Goal: Task Accomplishment & Management: Manage account settings

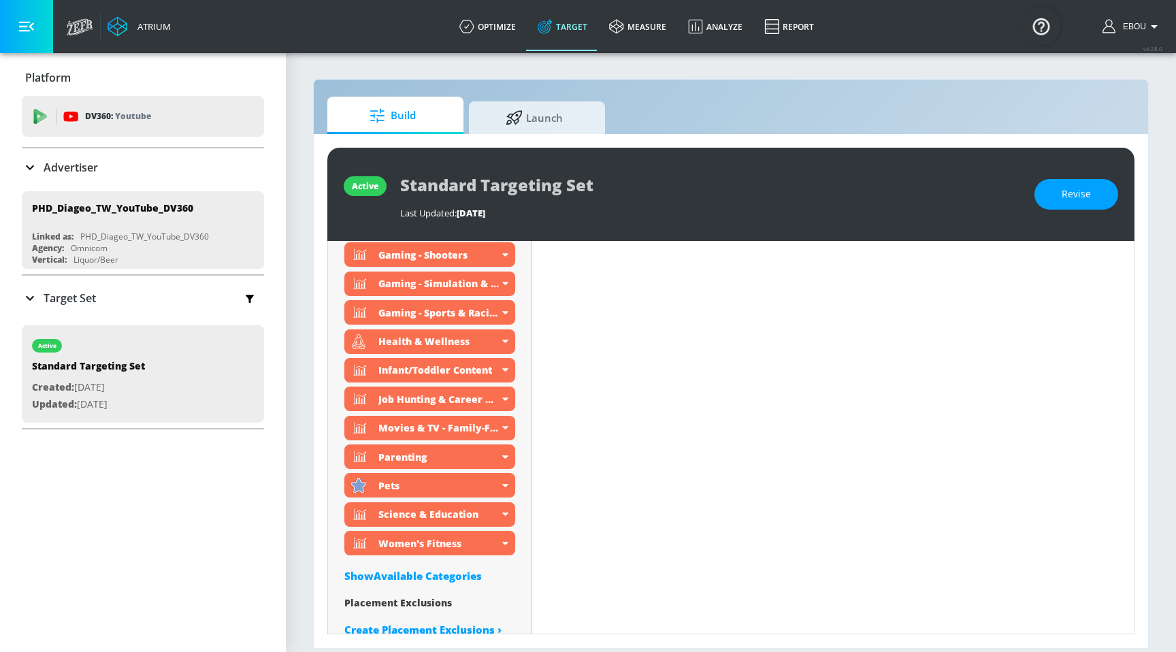
scroll to position [850, 0]
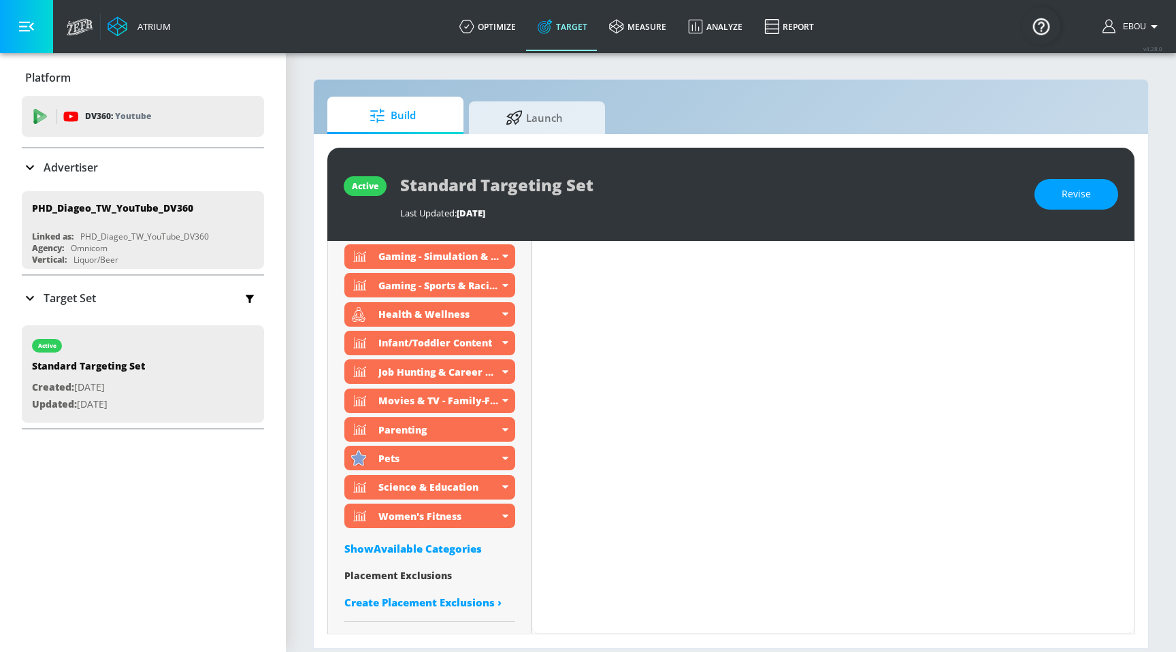
click at [434, 548] on div "Show Available Categories" at bounding box center [429, 549] width 171 height 14
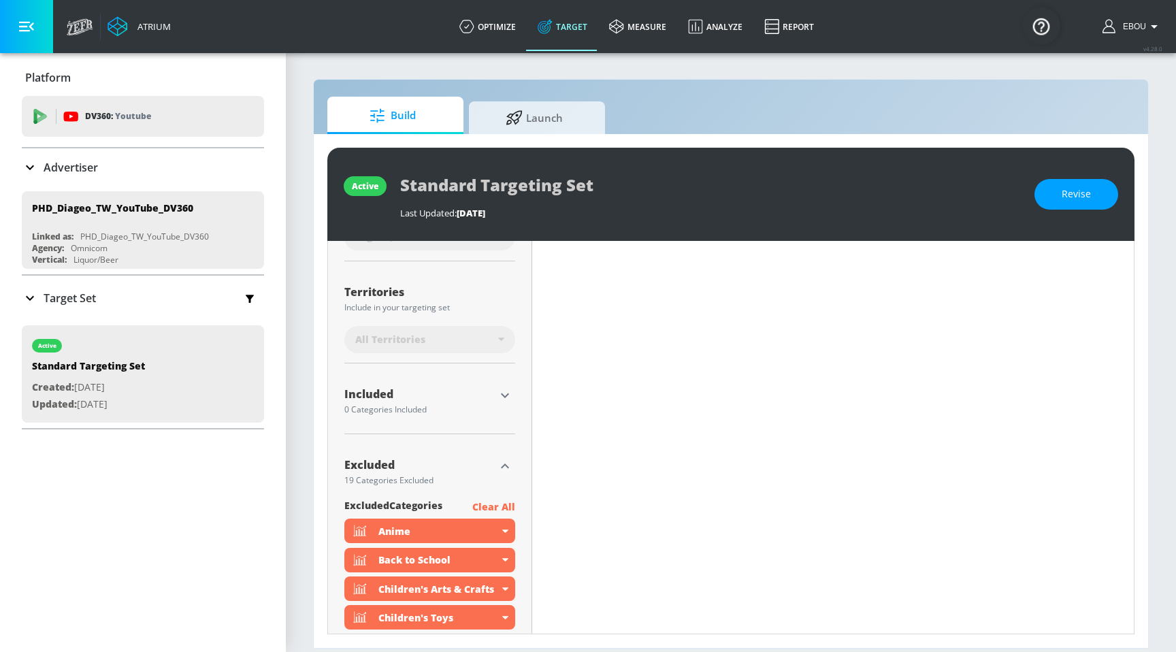
scroll to position [321, 0]
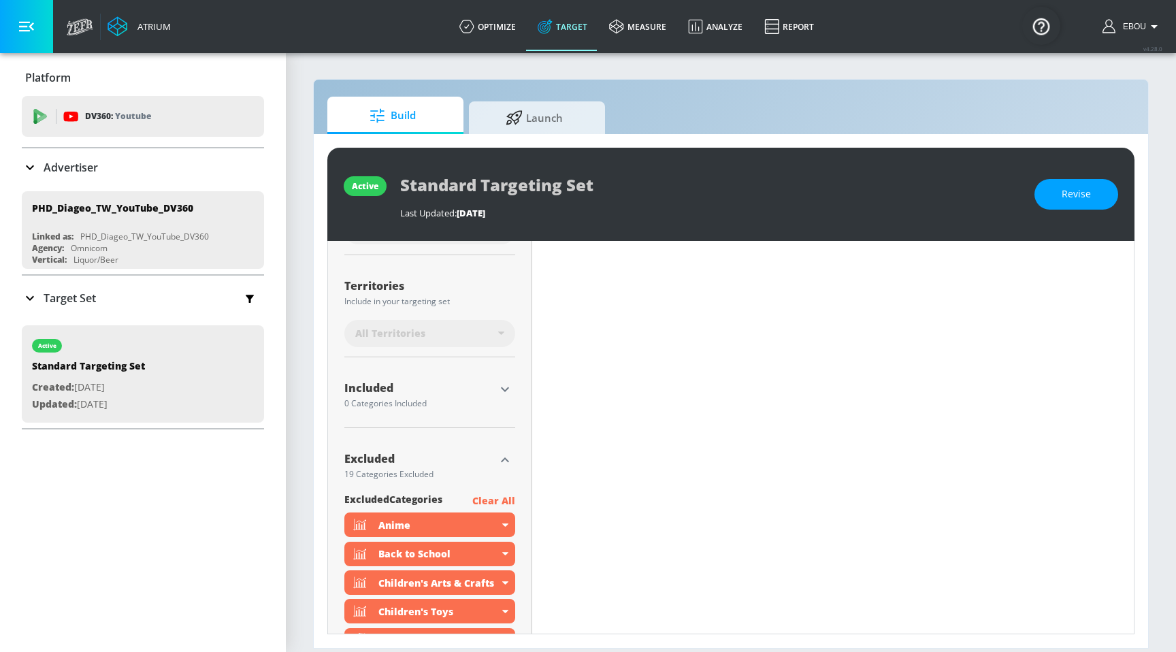
click at [507, 393] on icon "button" at bounding box center [505, 389] width 16 height 16
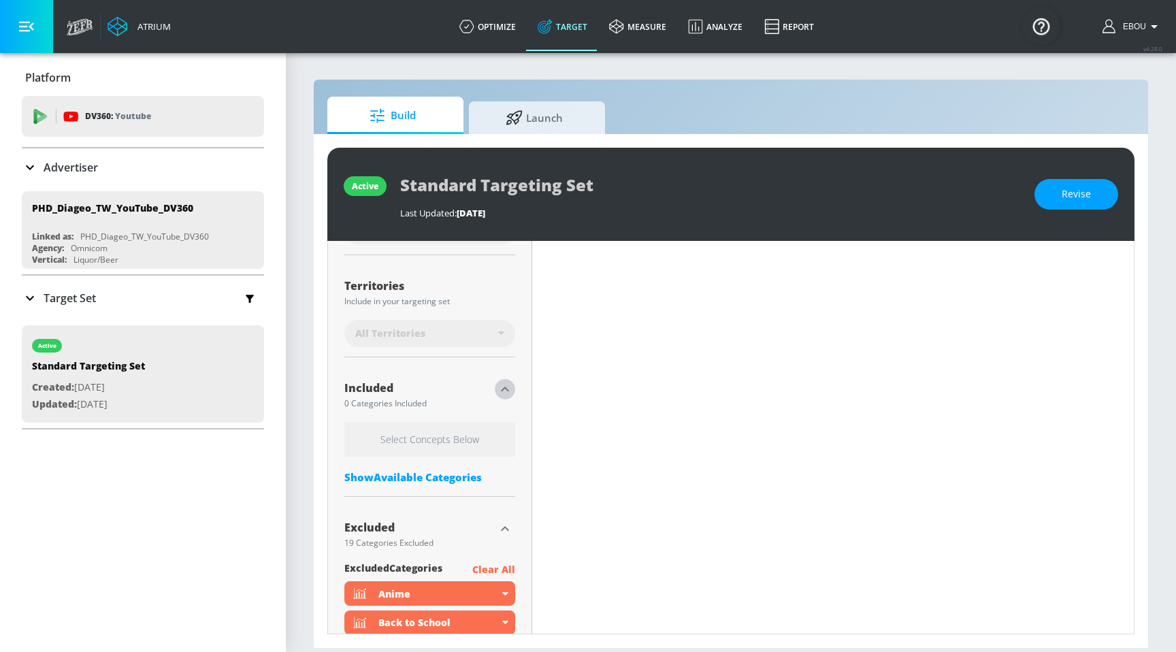
click at [507, 393] on icon "button" at bounding box center [505, 389] width 16 height 16
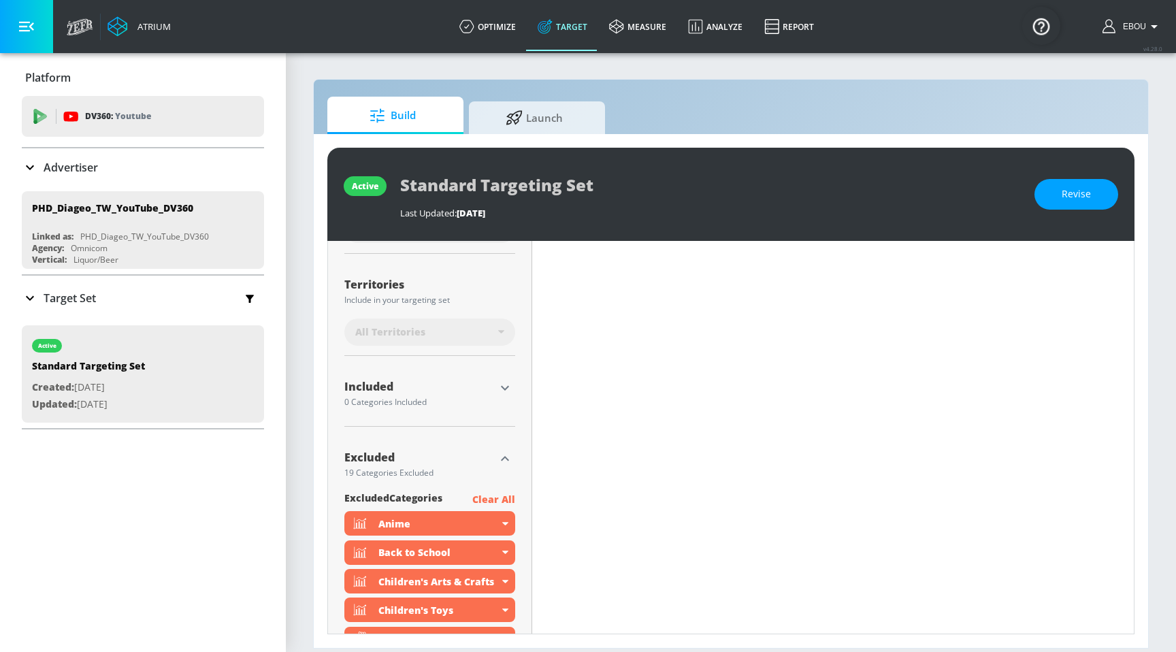
scroll to position [372, 0]
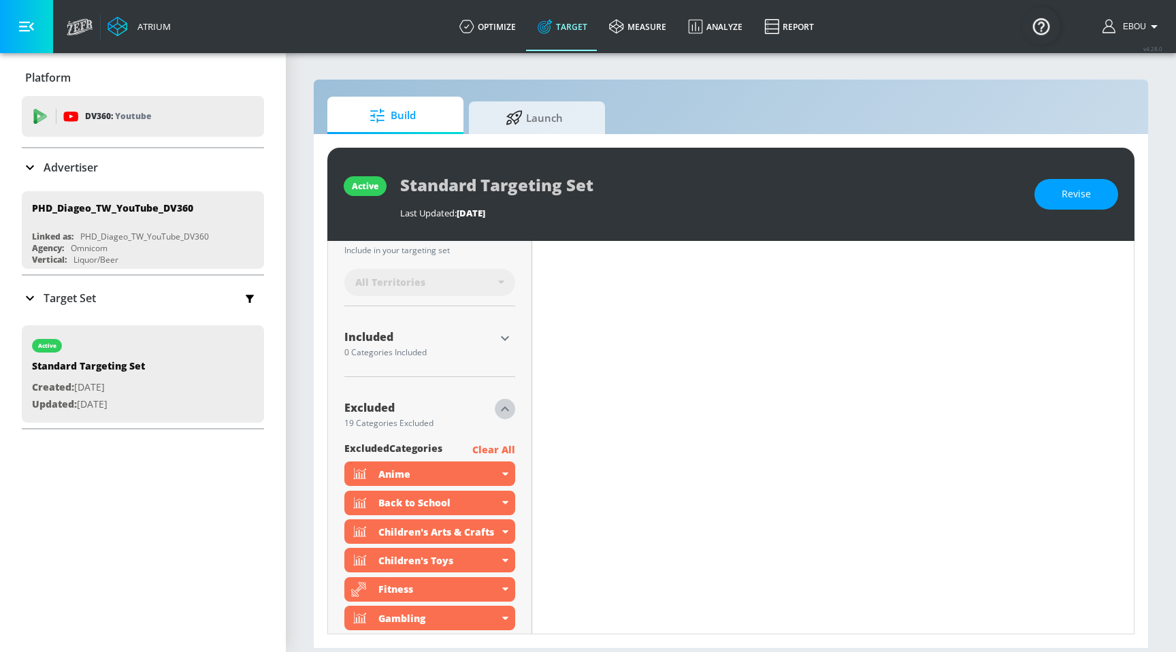
click at [513, 408] on icon "button" at bounding box center [505, 409] width 16 height 16
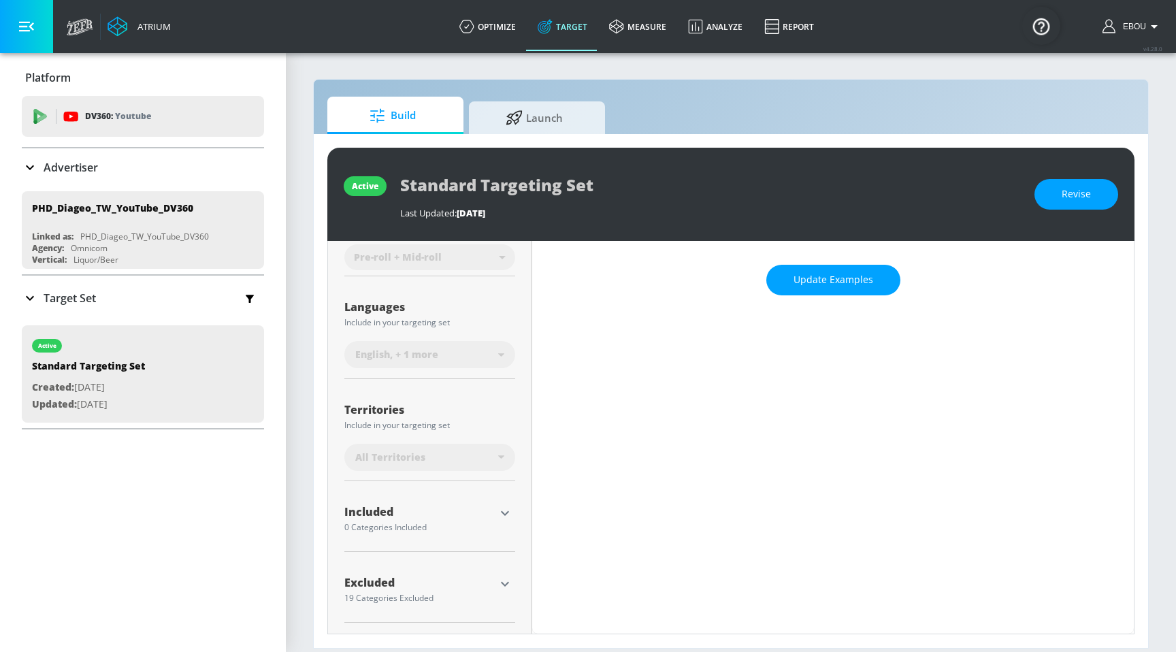
scroll to position [197, 0]
click at [501, 585] on icon "button" at bounding box center [505, 584] width 16 height 16
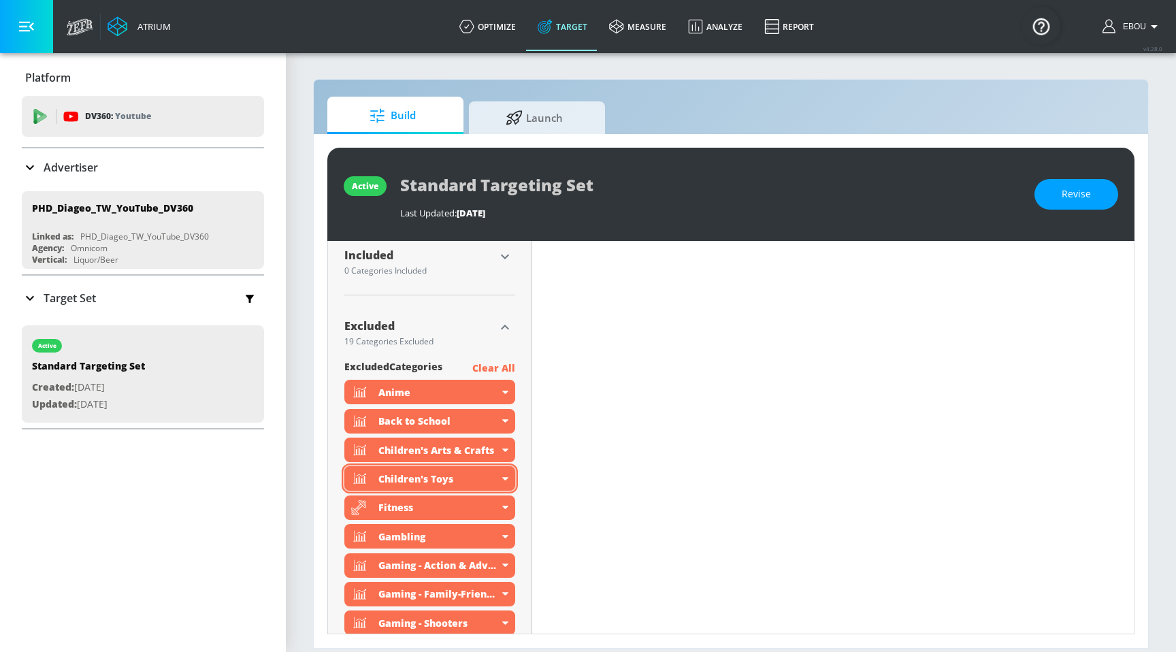
scroll to position [411, 0]
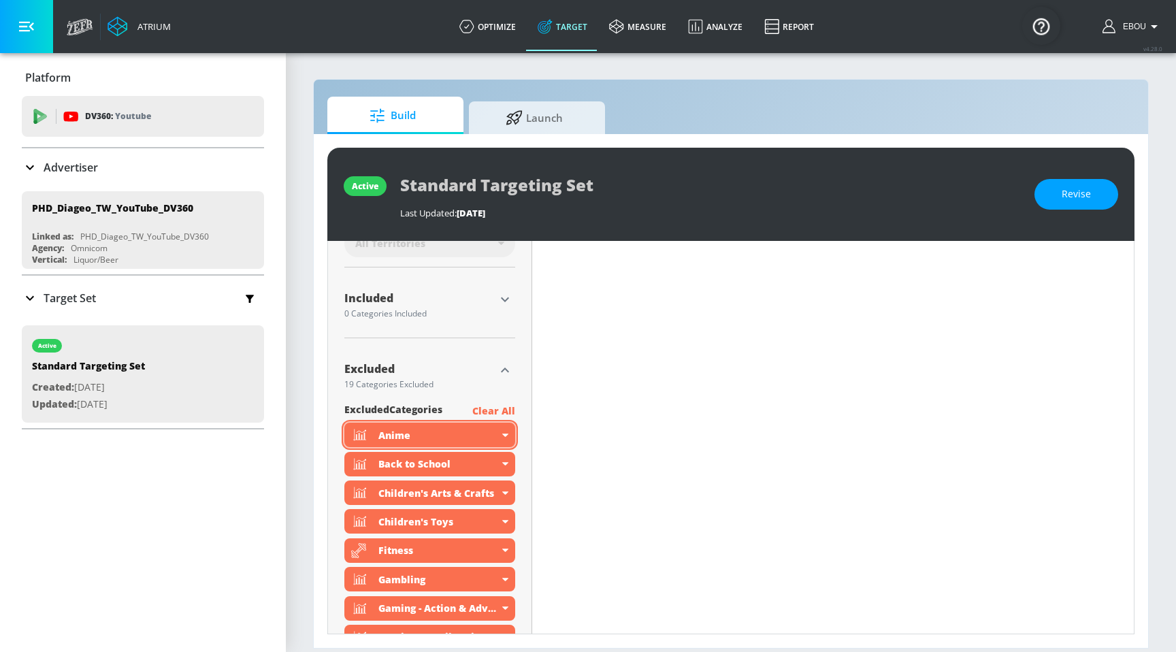
click at [398, 436] on div "Anime" at bounding box center [439, 435] width 120 height 13
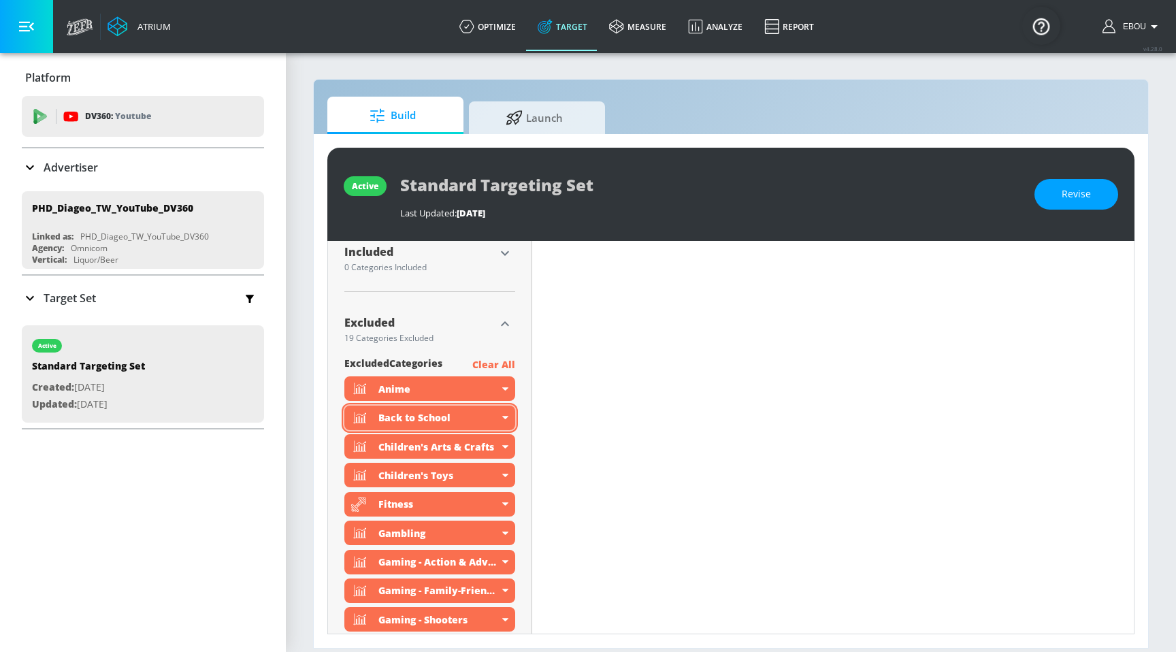
scroll to position [453, 0]
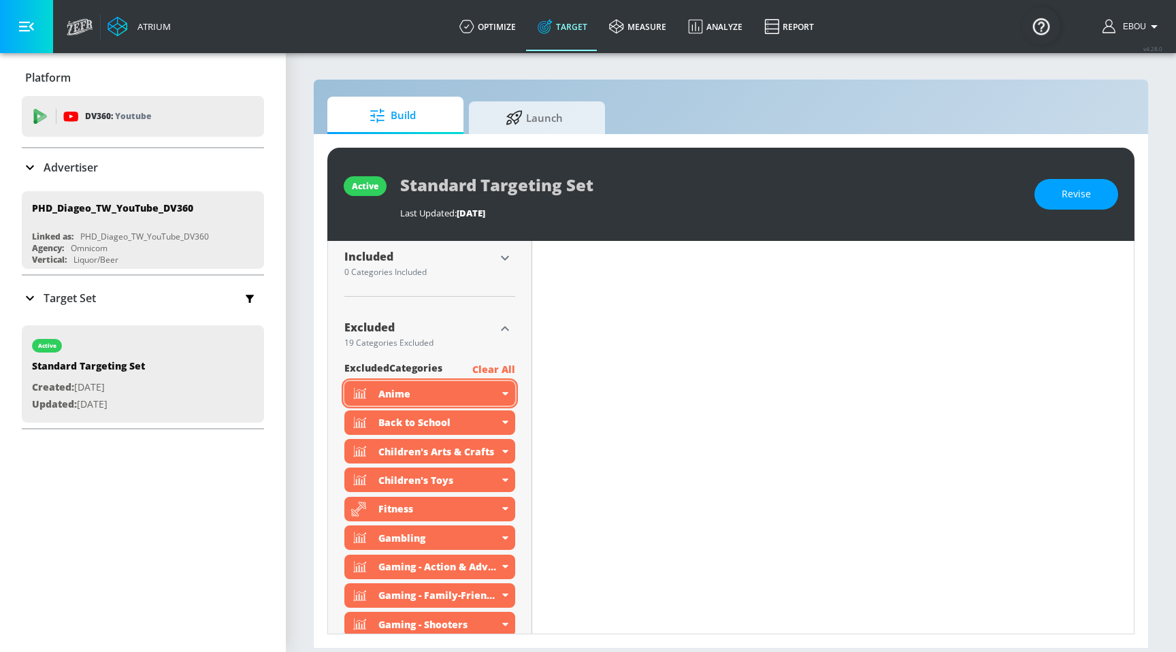
click at [394, 395] on div "Anime" at bounding box center [439, 393] width 120 height 13
drag, startPoint x: 411, startPoint y: 396, endPoint x: 381, endPoint y: 396, distance: 30.0
click at [381, 396] on div "Anime" at bounding box center [439, 393] width 120 height 13
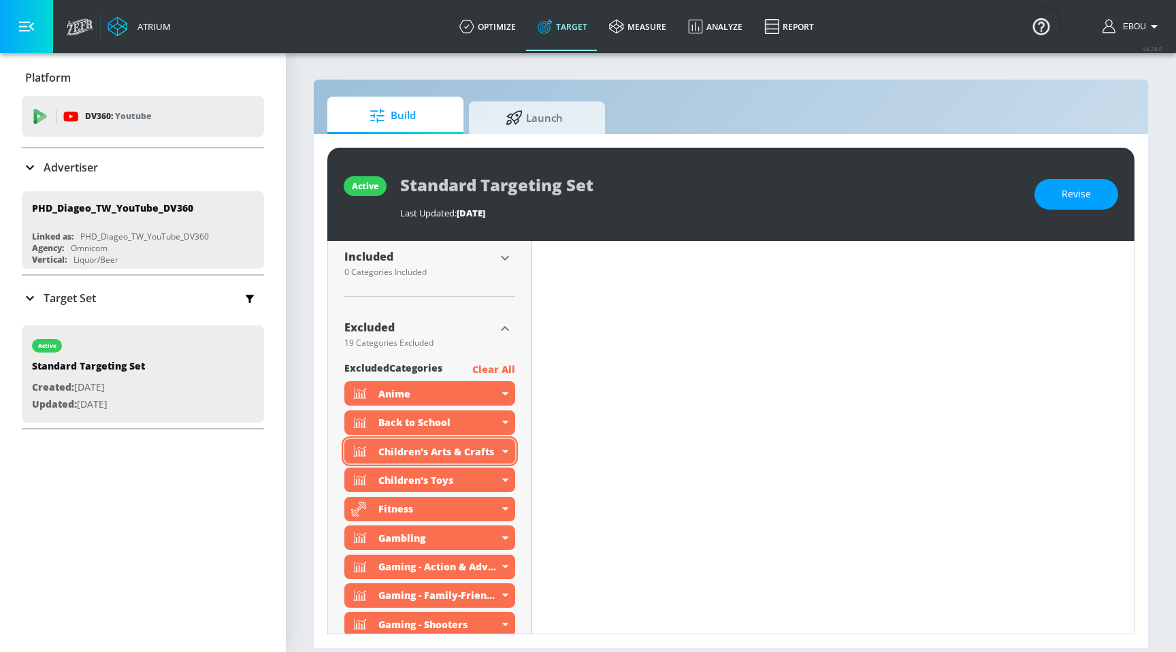
click at [417, 449] on div "Children's Arts & Crafts" at bounding box center [439, 451] width 120 height 13
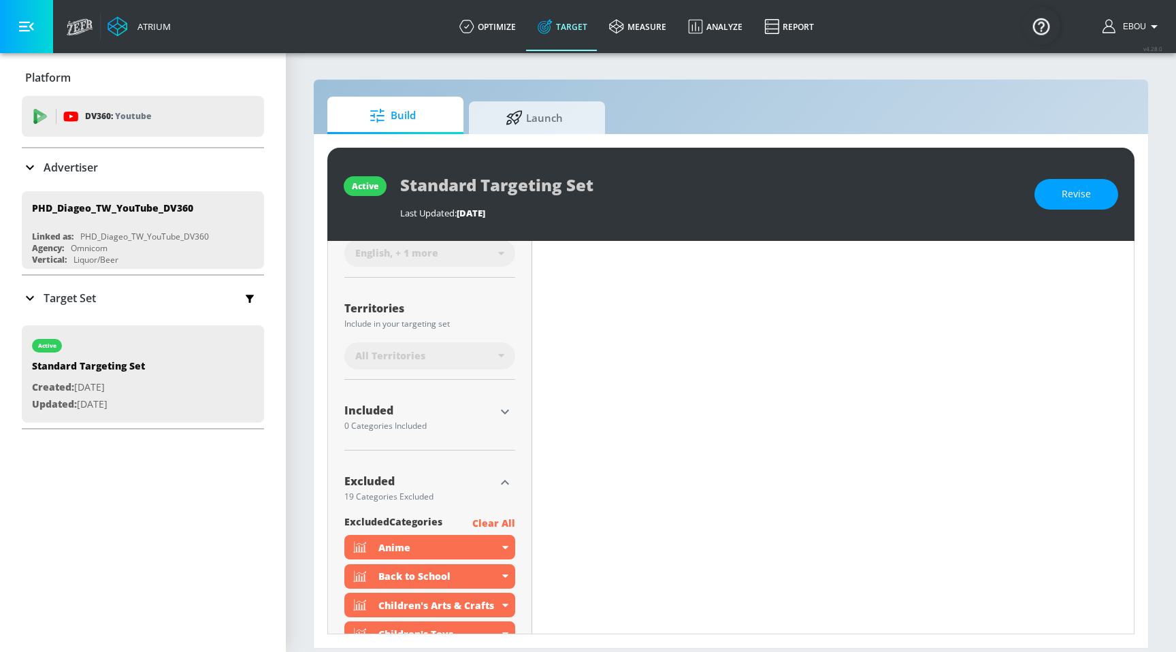
scroll to position [0, 0]
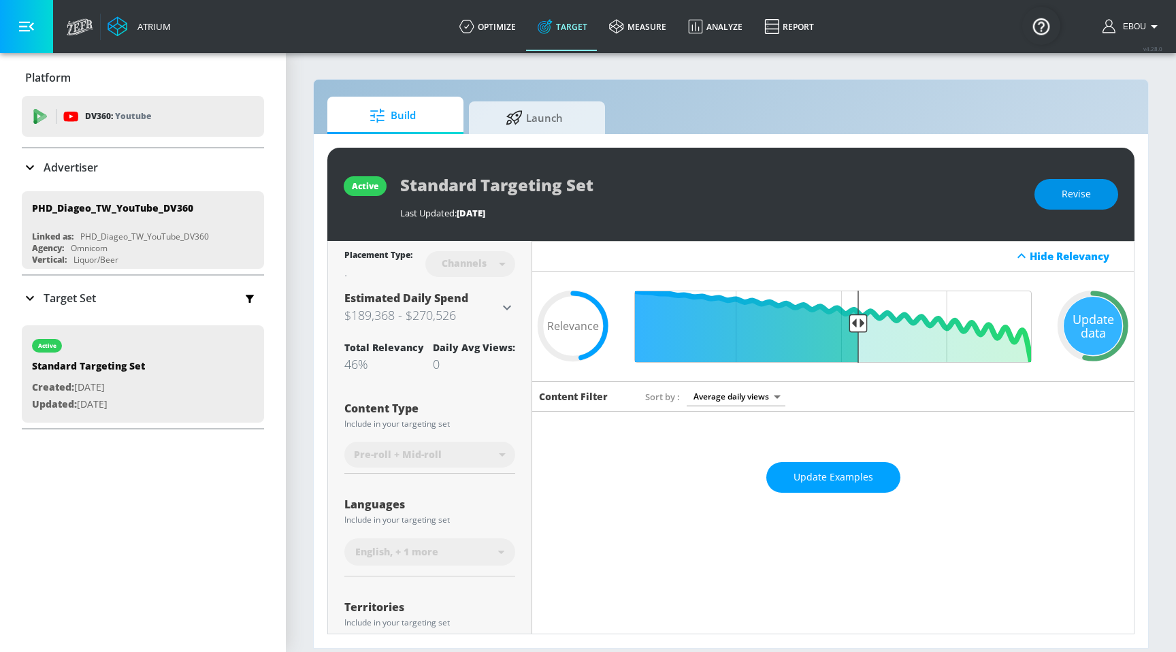
click at [1081, 201] on span "Revise" at bounding box center [1076, 194] width 29 height 17
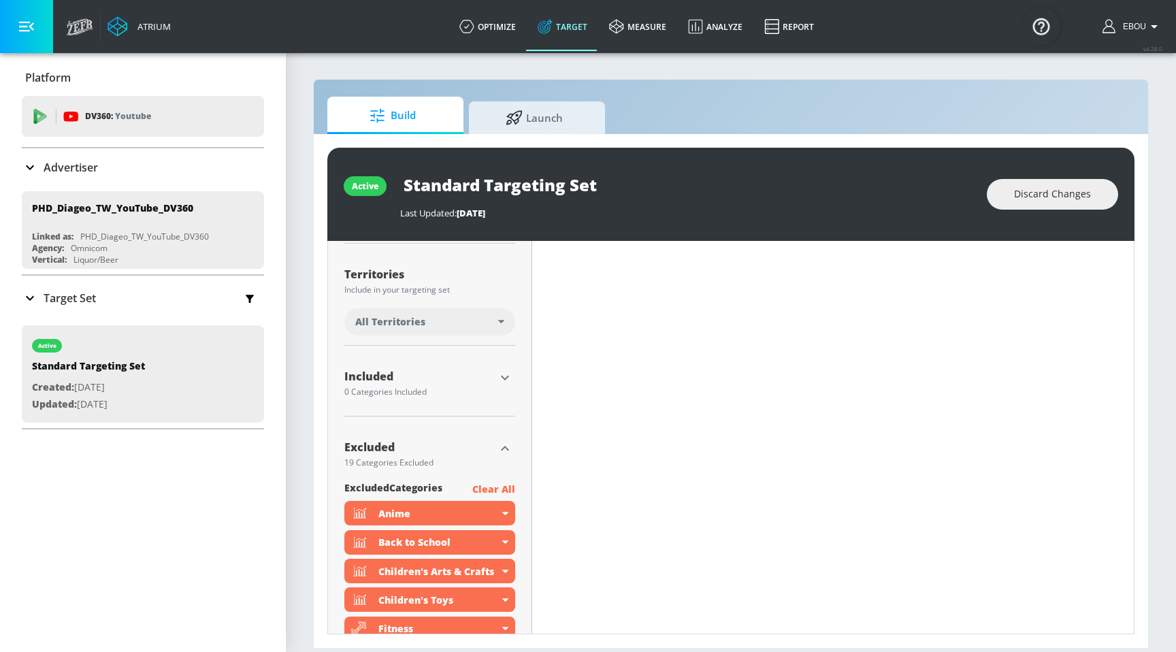
scroll to position [765, 0]
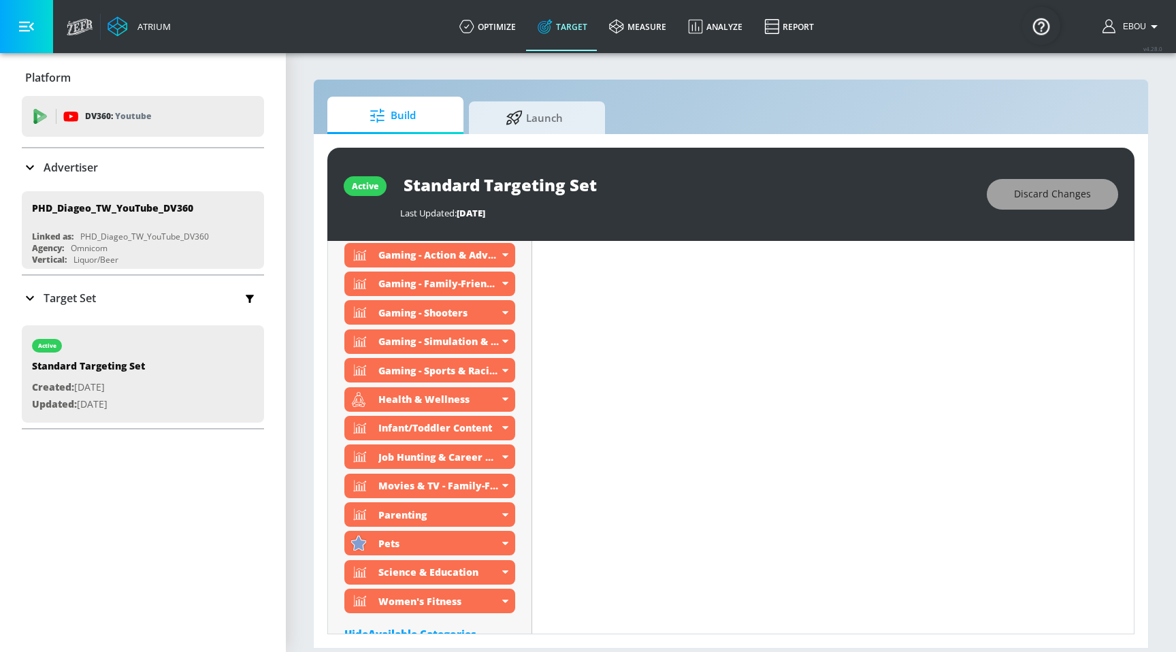
click at [1043, 202] on span "Discard Changes" at bounding box center [1052, 194] width 77 height 17
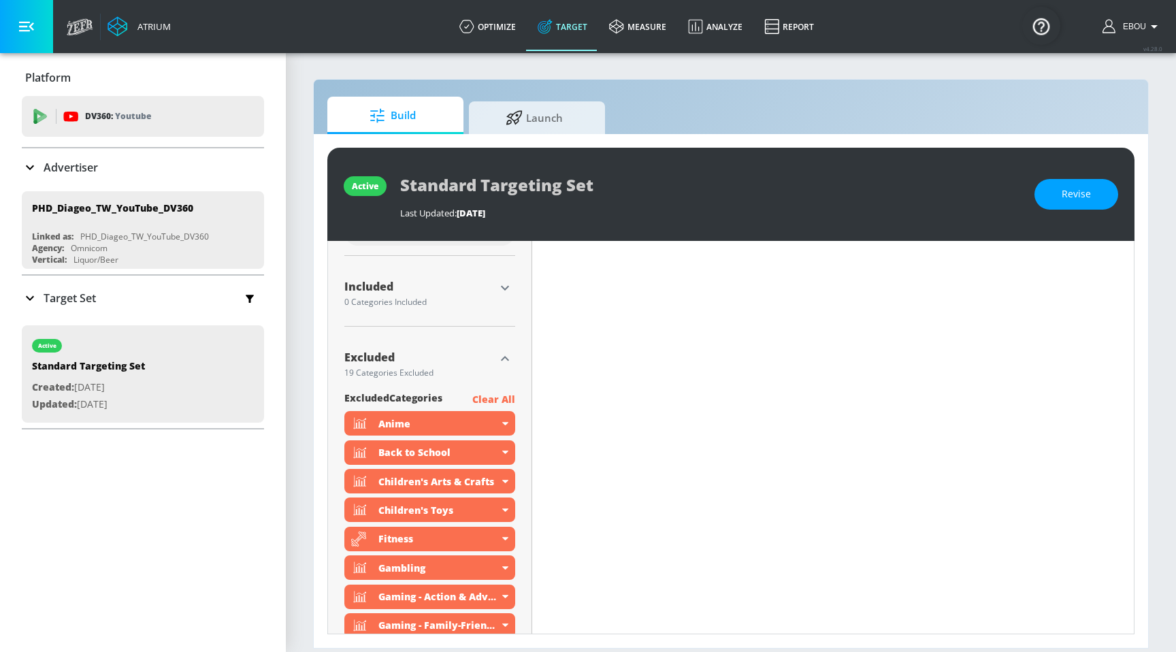
scroll to position [410, 0]
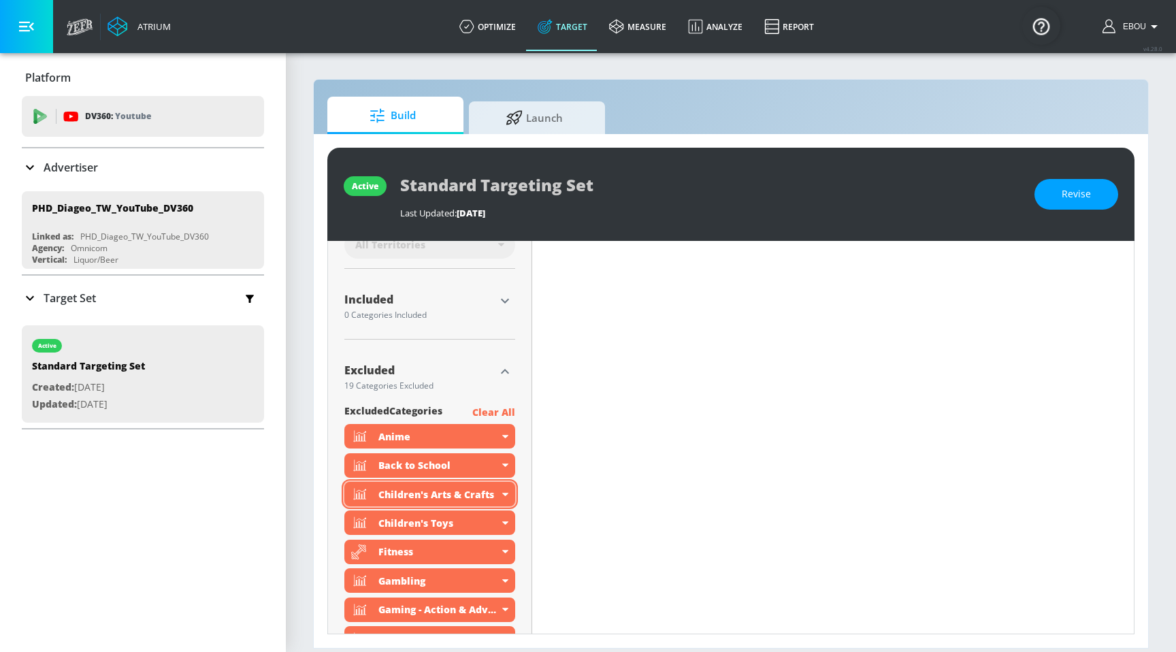
click at [433, 496] on div "Children's Arts & Crafts" at bounding box center [439, 494] width 120 height 13
click at [502, 496] on div "Children's Arts & Crafts" at bounding box center [429, 494] width 171 height 25
click at [507, 494] on icon at bounding box center [505, 494] width 6 height 3
click at [504, 494] on icon at bounding box center [505, 494] width 6 height 3
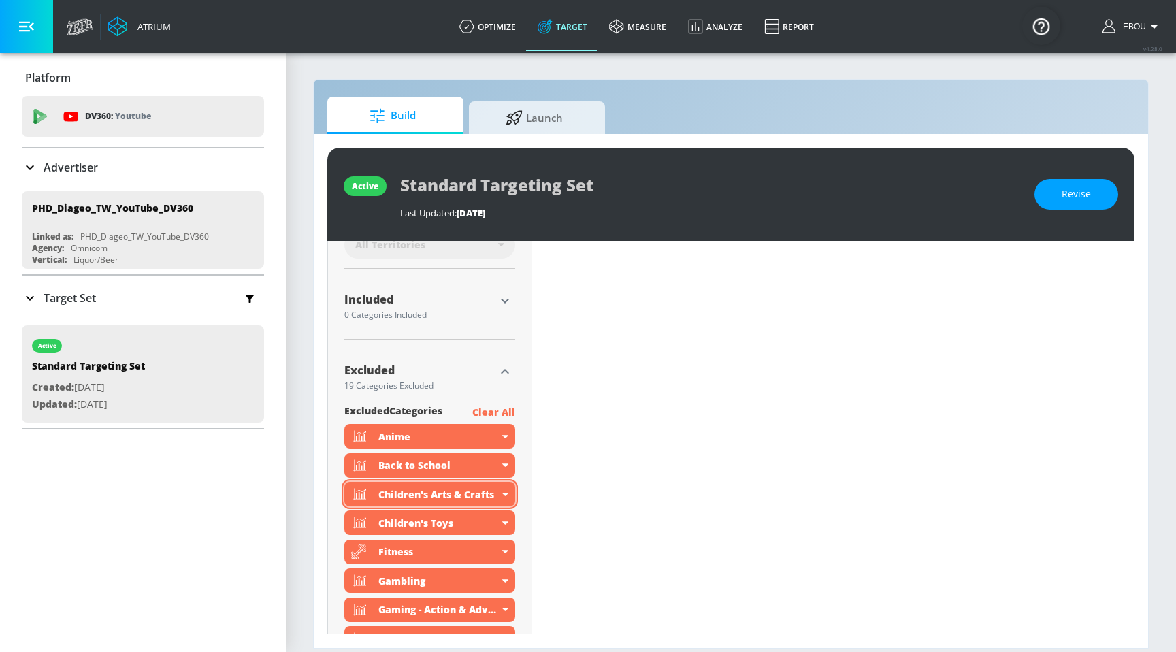
click at [412, 492] on div "Children's Arts & Crafts" at bounding box center [439, 494] width 120 height 13
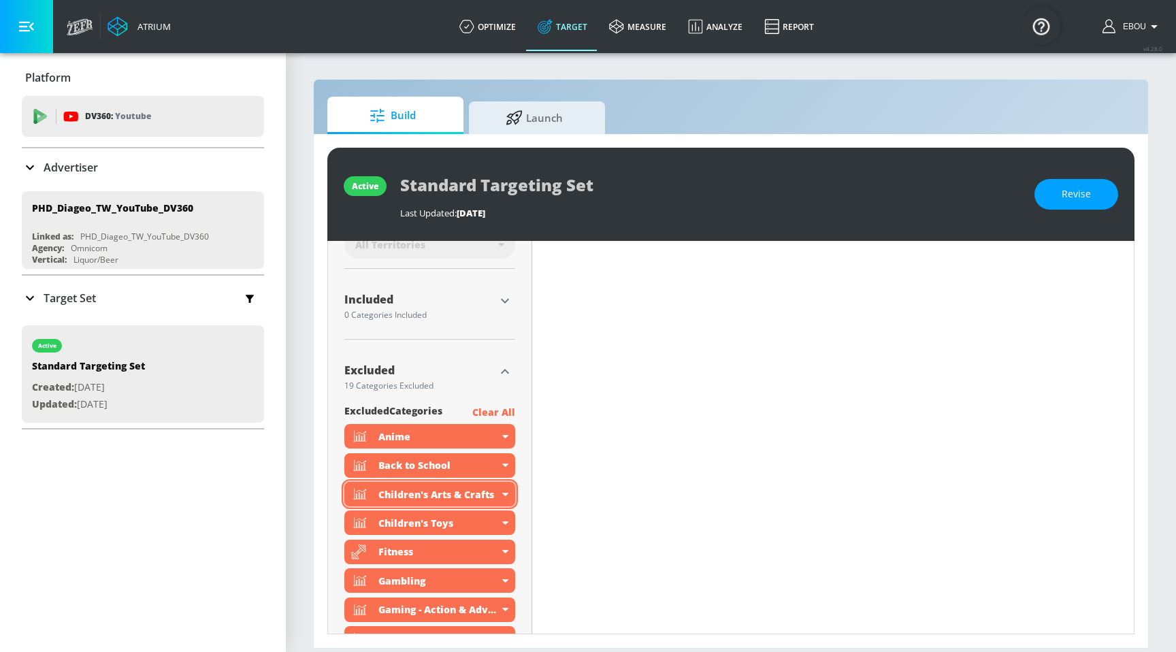
drag, startPoint x: 384, startPoint y: 493, endPoint x: 455, endPoint y: 492, distance: 70.8
click at [455, 492] on div "Children's Arts & Crafts" at bounding box center [439, 494] width 120 height 13
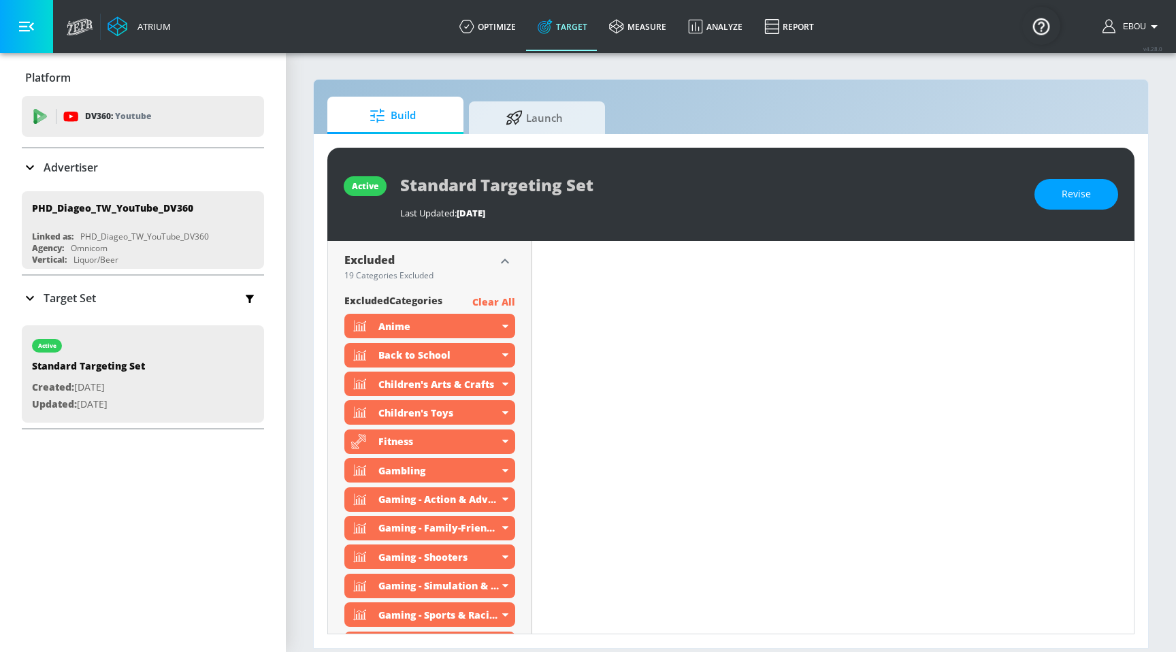
scroll to position [519, 0]
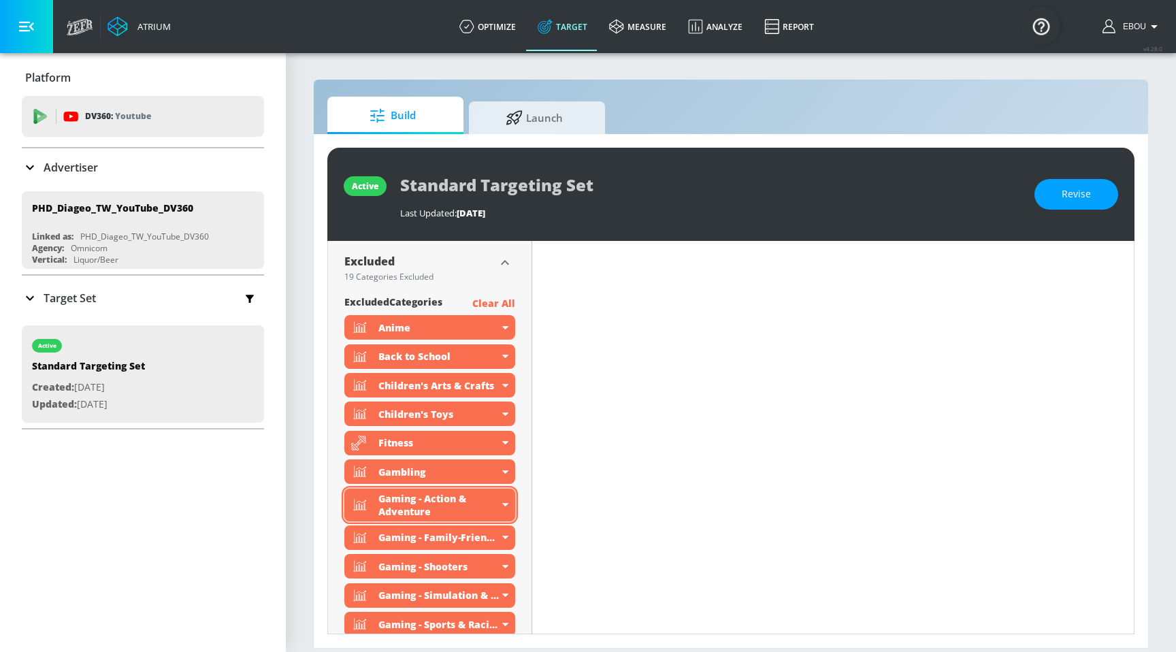
click at [451, 505] on div "Gaming - Action & Adventure" at bounding box center [439, 505] width 120 height 26
click at [417, 504] on div "Gaming - Action & Adventure" at bounding box center [439, 505] width 120 height 26
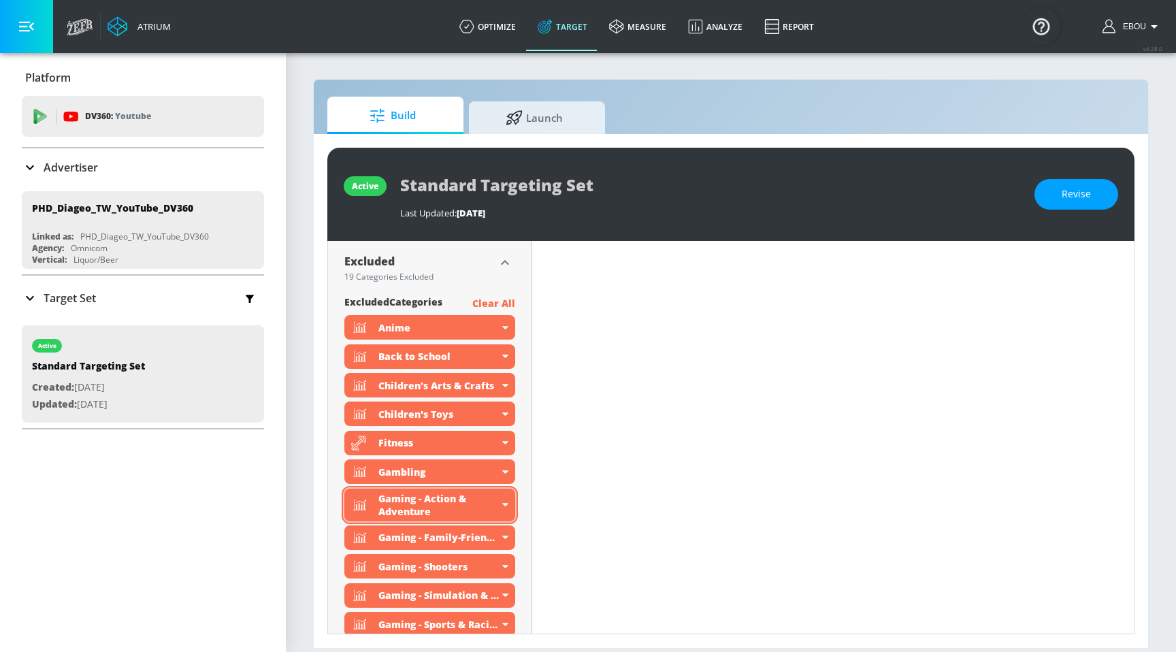
click at [417, 504] on div "Gaming - Action & Adventure" at bounding box center [439, 505] width 120 height 26
click at [389, 496] on div "Gaming - Action & Adventure" at bounding box center [439, 505] width 120 height 26
drag, startPoint x: 379, startPoint y: 497, endPoint x: 429, endPoint y: 517, distance: 53.7
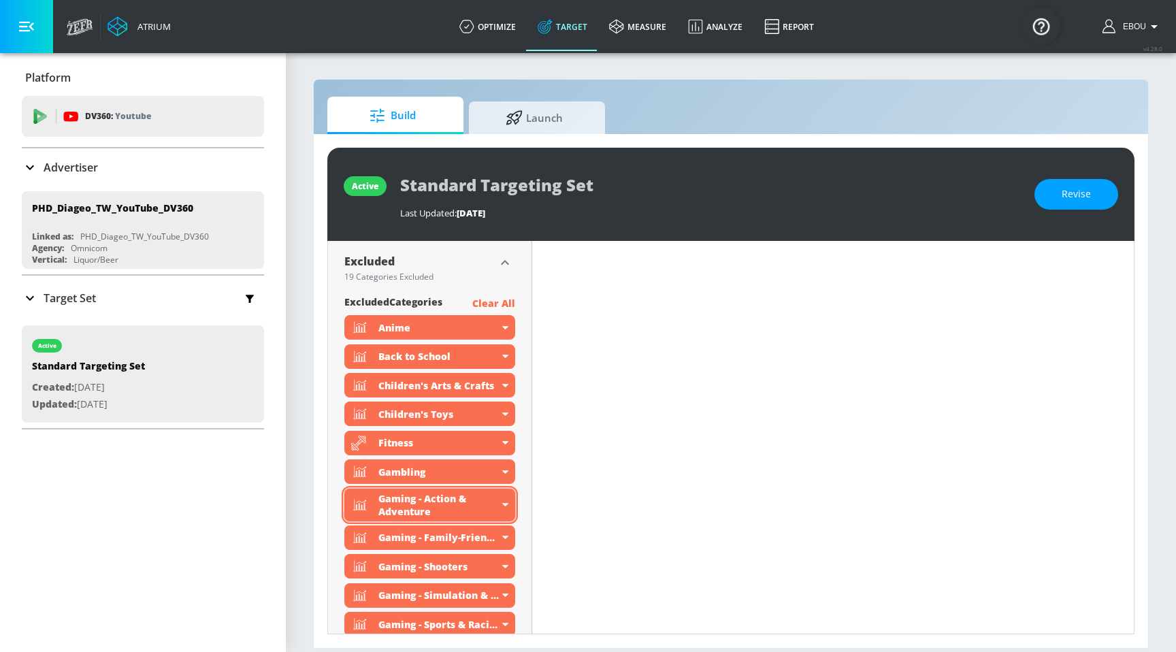
click at [429, 517] on div "Gaming - Action & Adventure" at bounding box center [439, 505] width 120 height 26
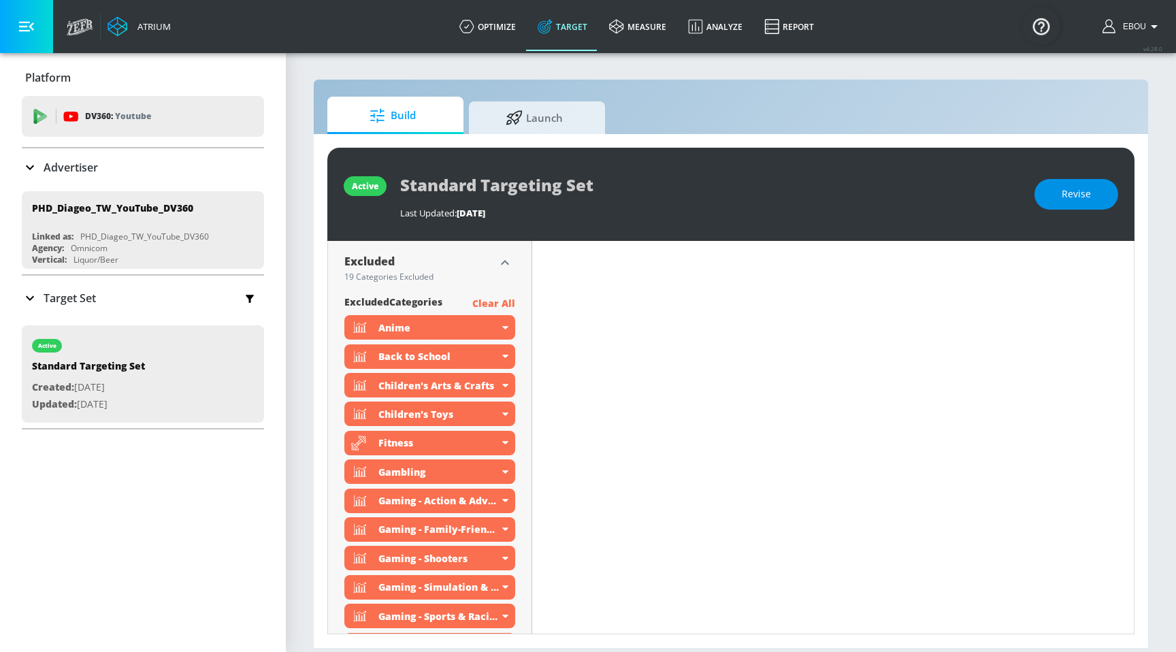
click at [1067, 191] on span "Revise" at bounding box center [1076, 194] width 29 height 17
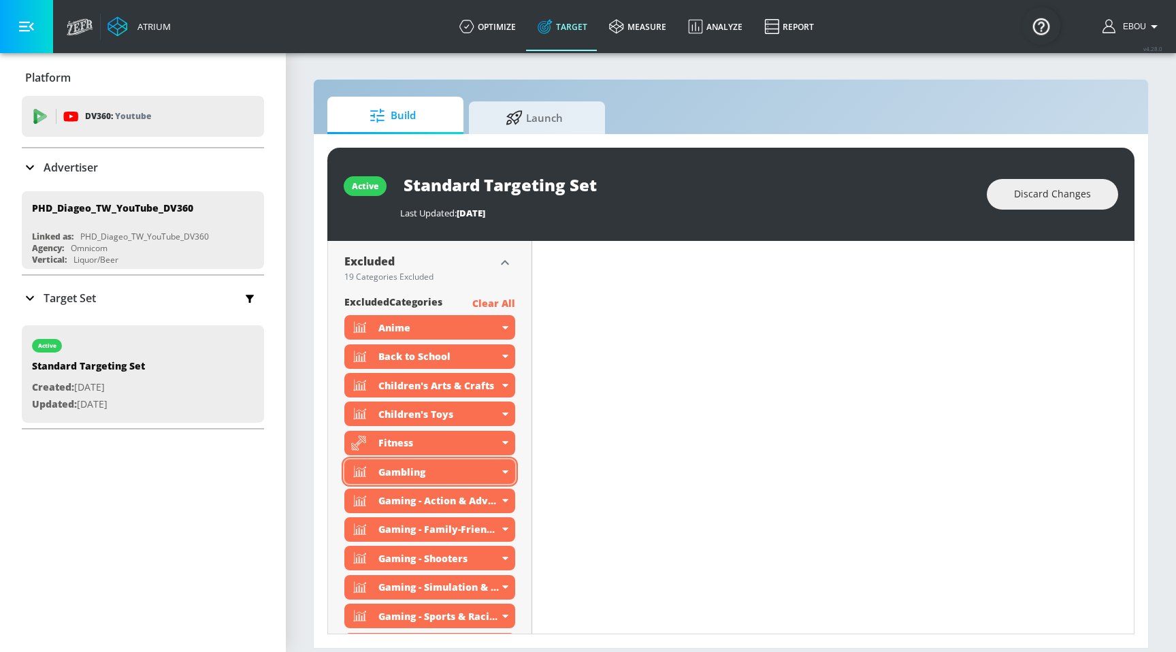
click at [429, 468] on div "Gambling" at bounding box center [439, 472] width 120 height 13
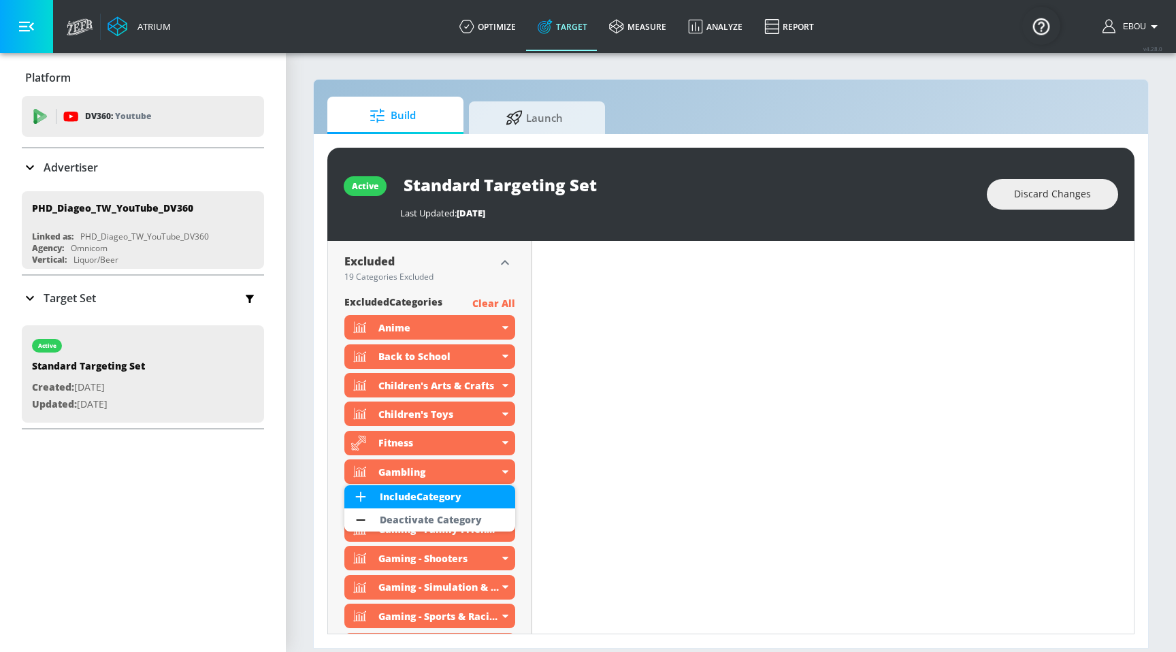
click at [609, 469] on div at bounding box center [588, 326] width 1176 height 652
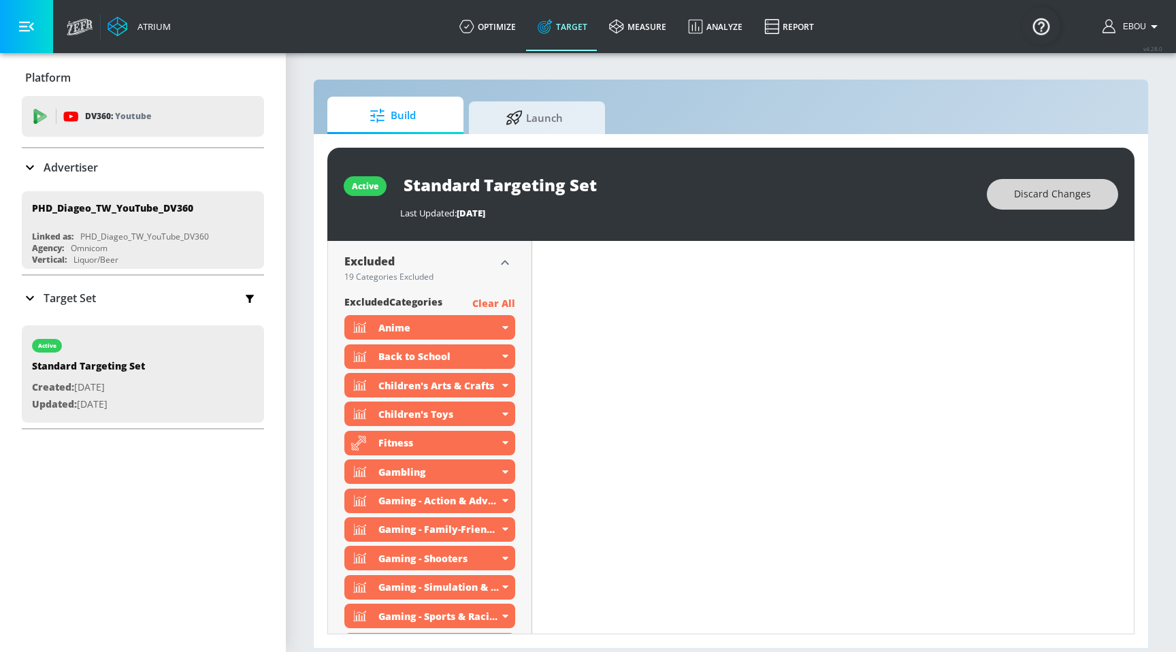
click at [1069, 193] on span "Discard Changes" at bounding box center [1052, 194] width 77 height 17
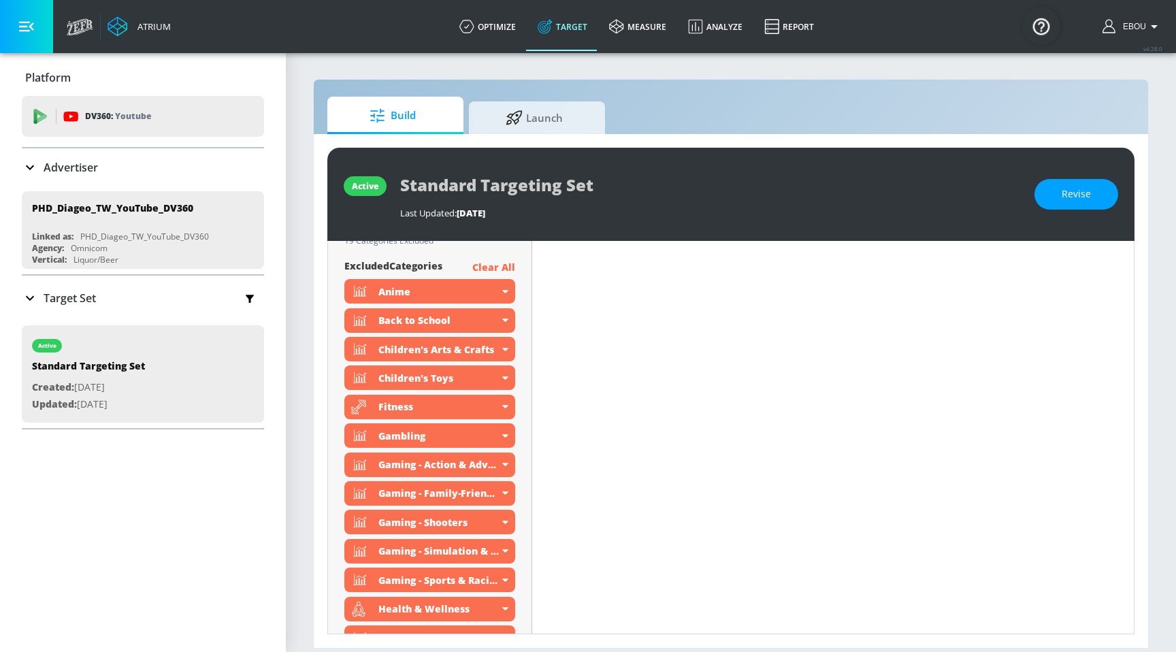
scroll to position [548, 0]
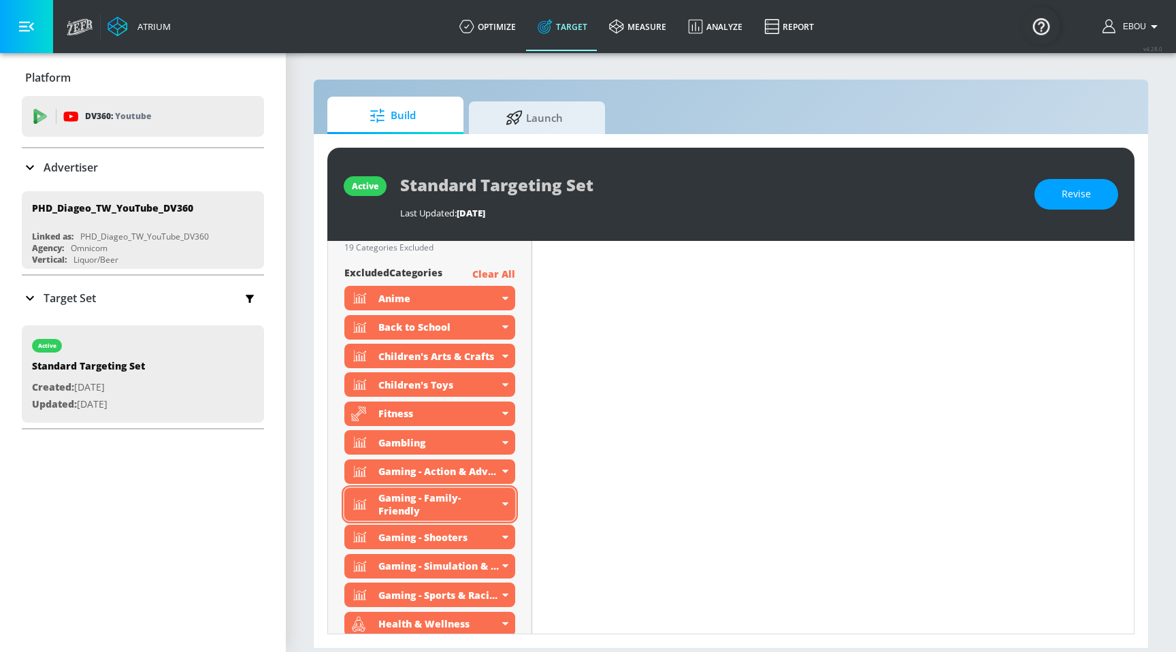
click at [476, 500] on div "Gaming - Family-Friendly" at bounding box center [439, 505] width 120 height 26
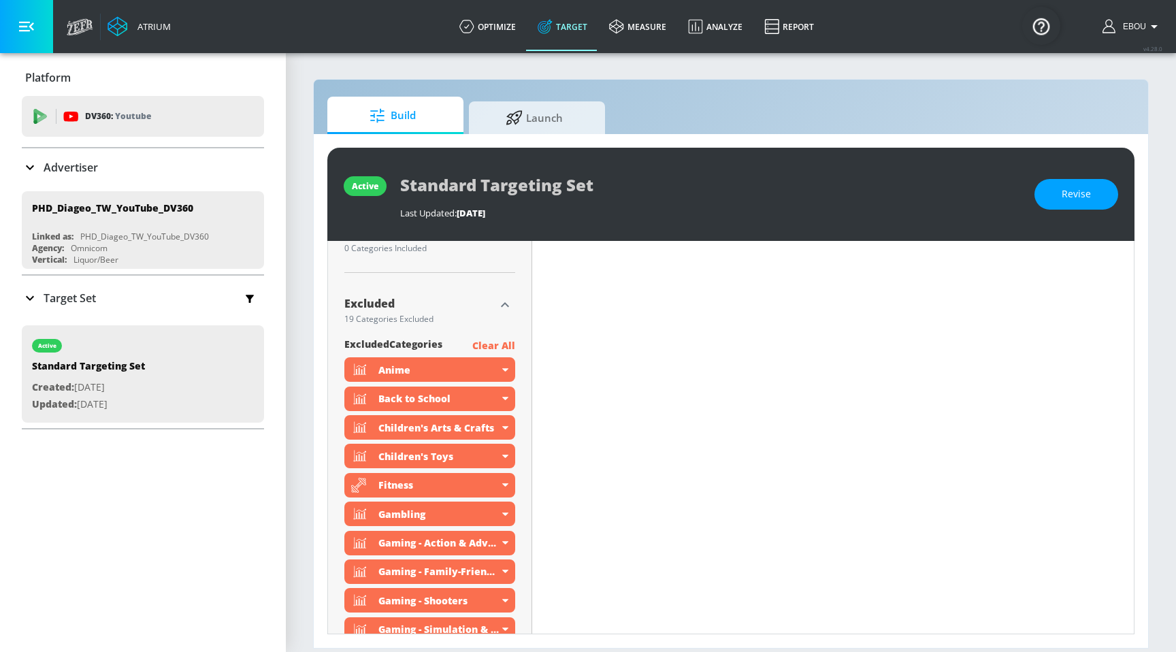
scroll to position [485, 0]
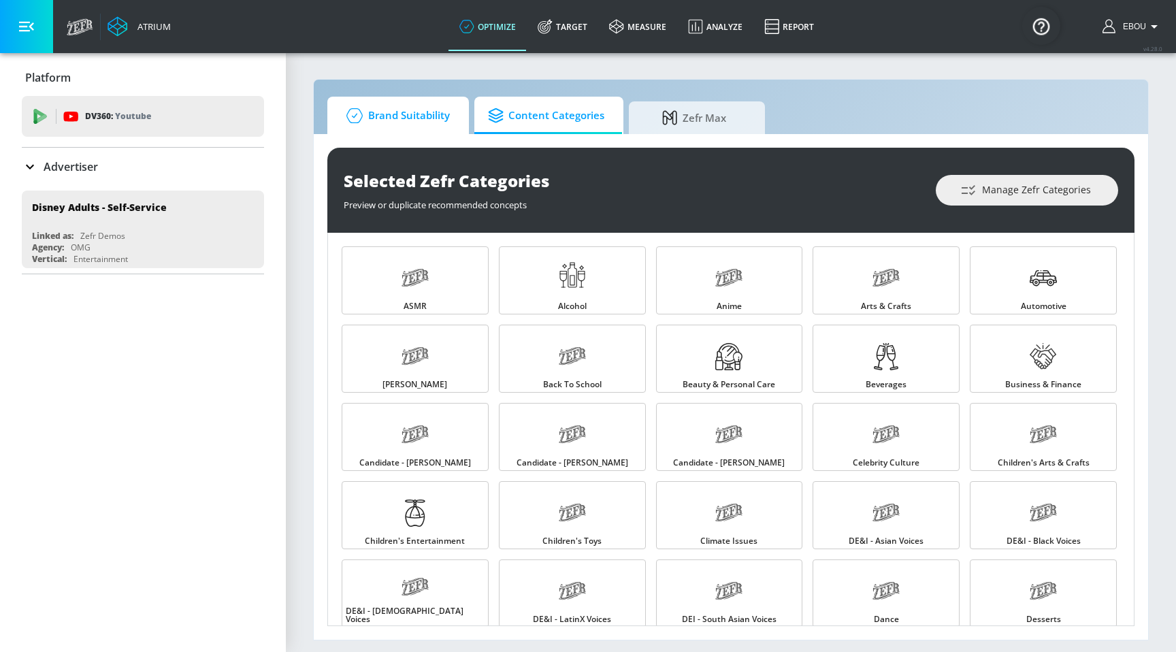
click at [410, 131] on link "Brand Suitability" at bounding box center [398, 115] width 142 height 37
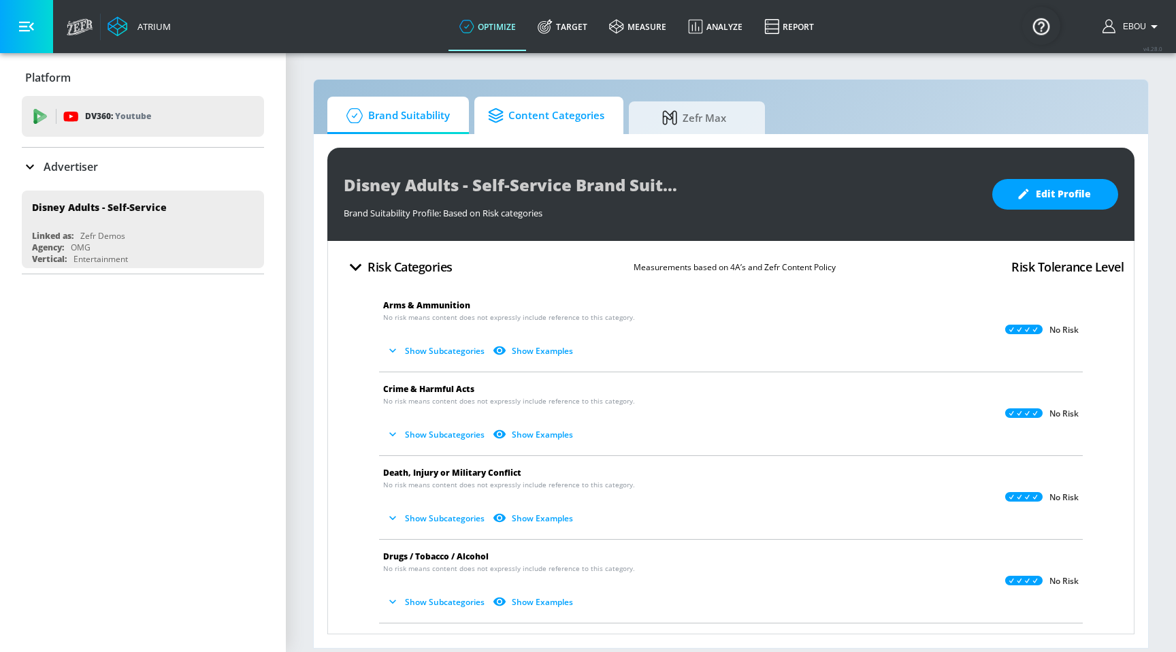
click at [590, 123] on span "Content Categories" at bounding box center [546, 115] width 116 height 33
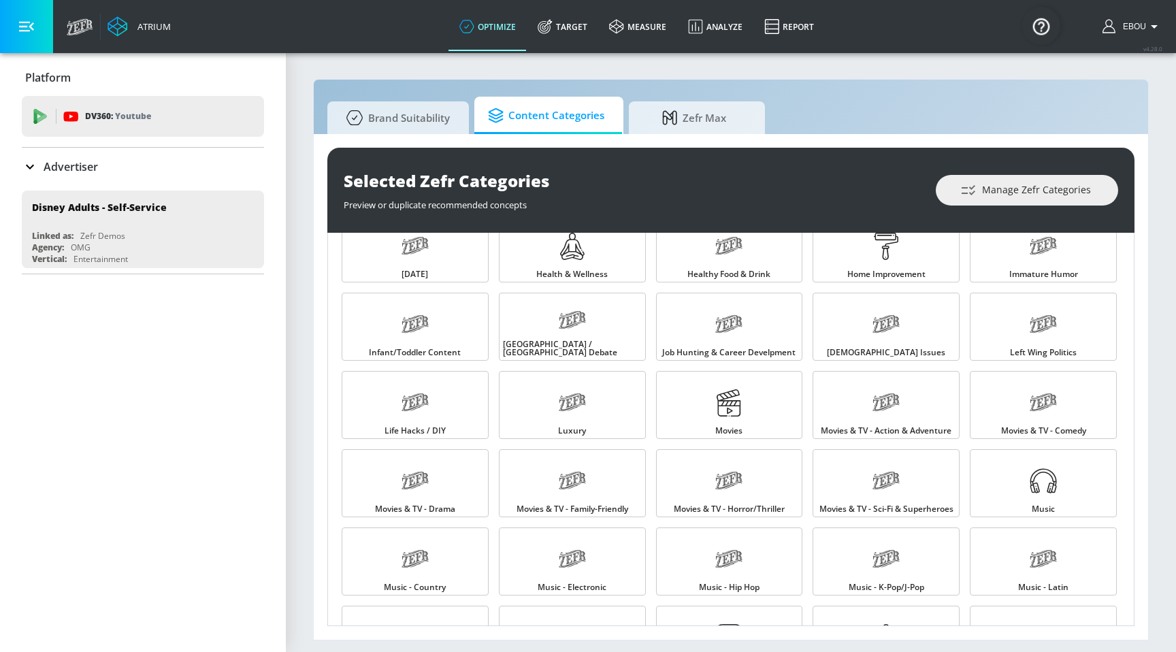
scroll to position [148, 0]
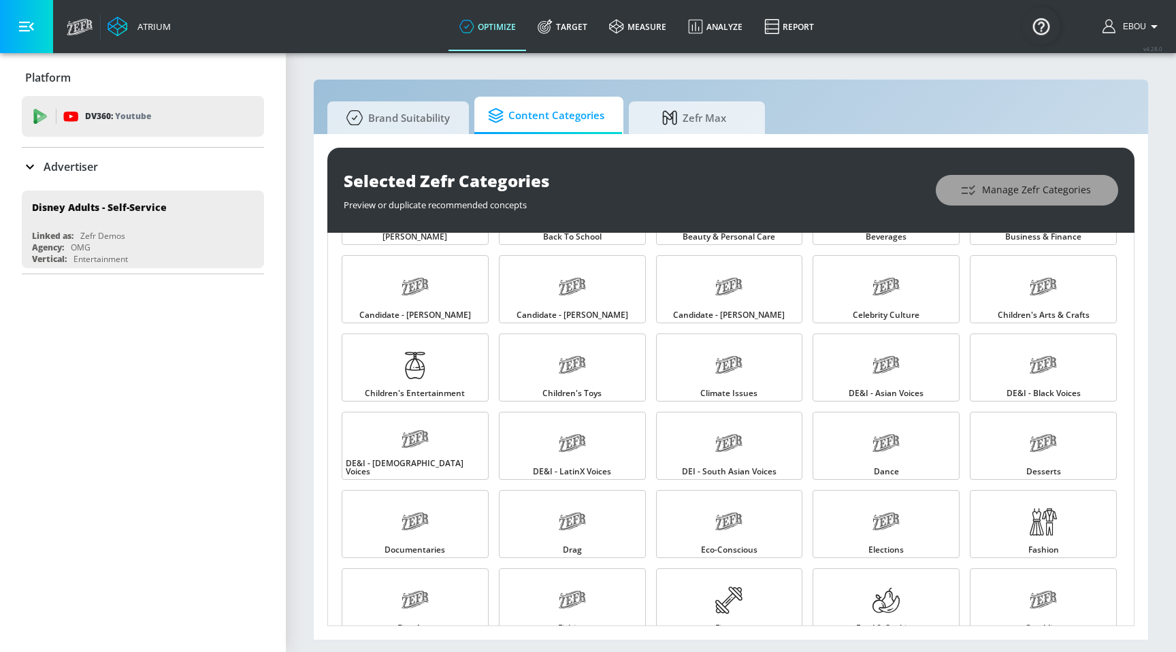
click at [1044, 178] on button "Manage Zefr Categories" at bounding box center [1027, 190] width 182 height 31
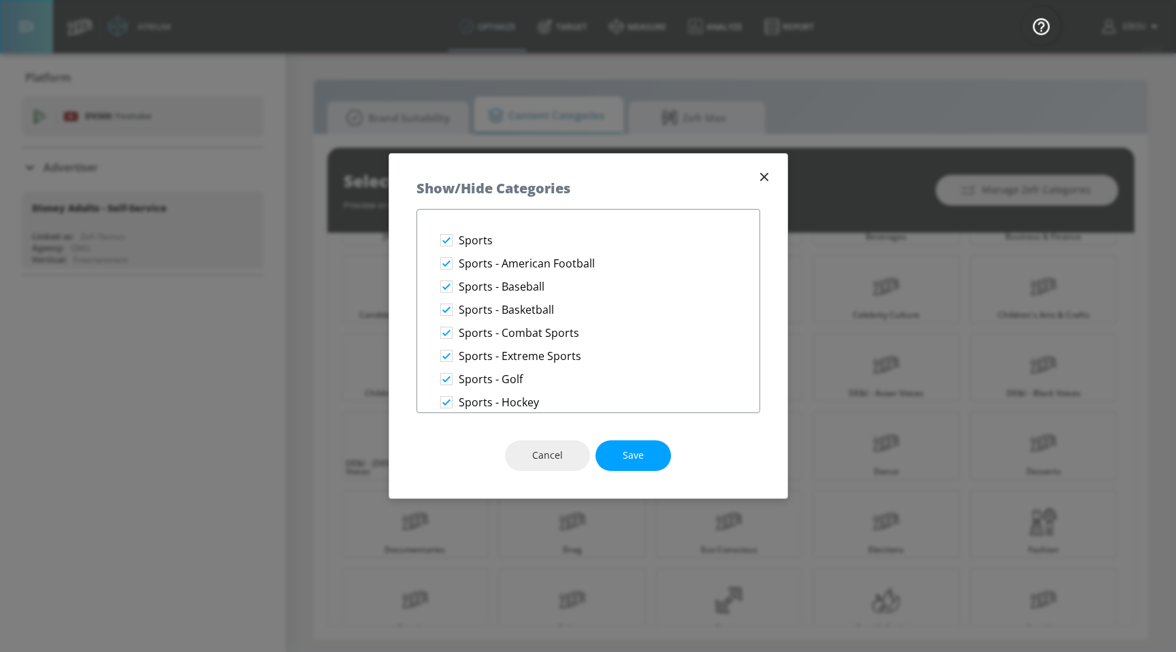
scroll to position [2234, 0]
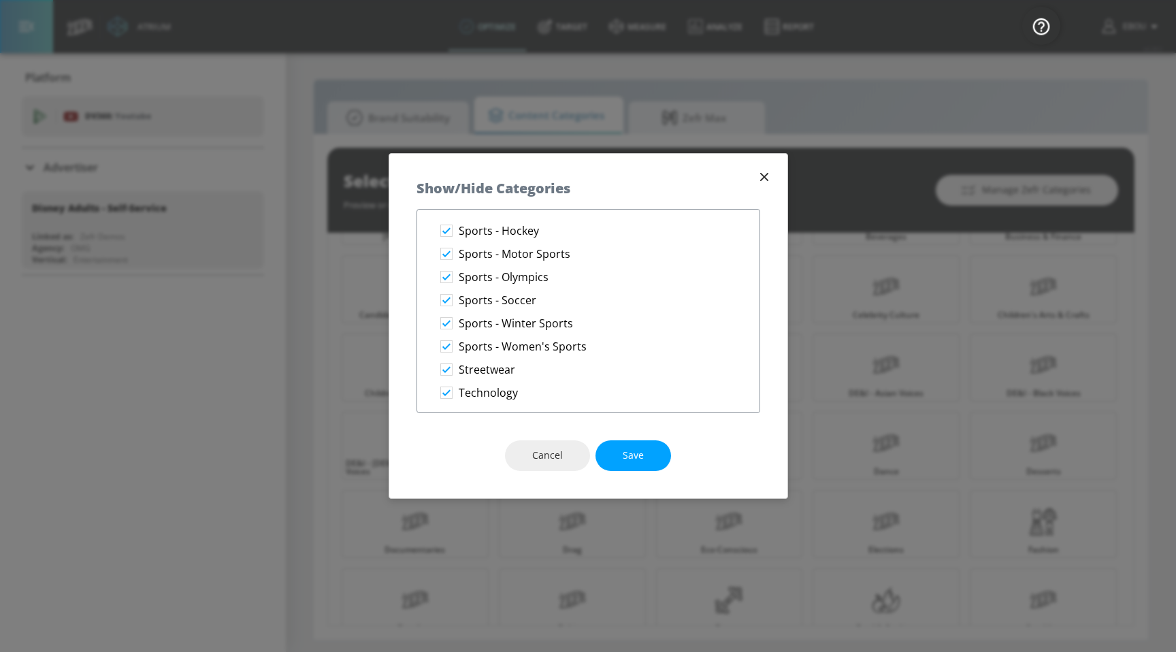
click at [769, 176] on icon "button" at bounding box center [764, 177] width 15 height 15
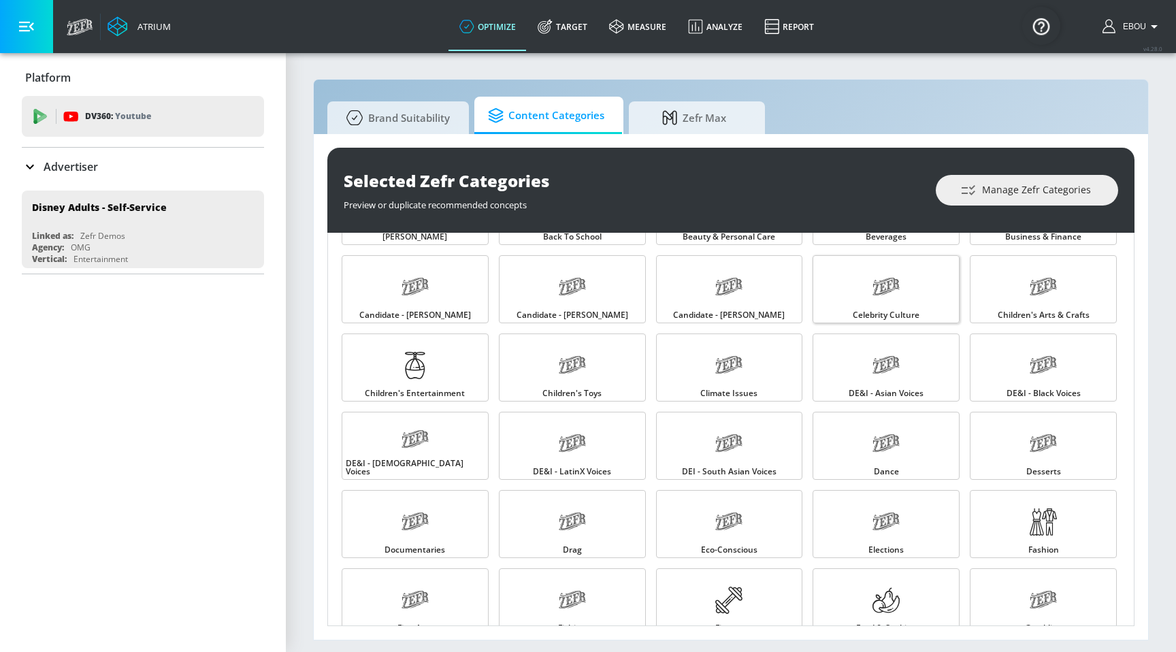
scroll to position [0, 0]
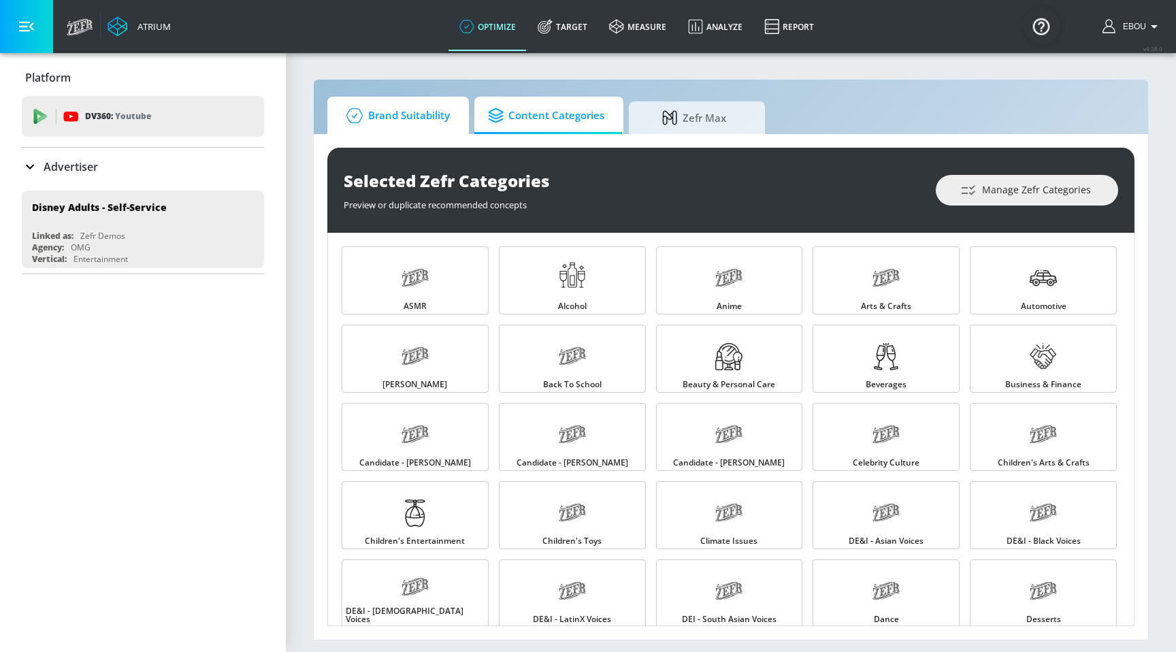
click at [423, 120] on span "Brand Suitability" at bounding box center [395, 115] width 109 height 33
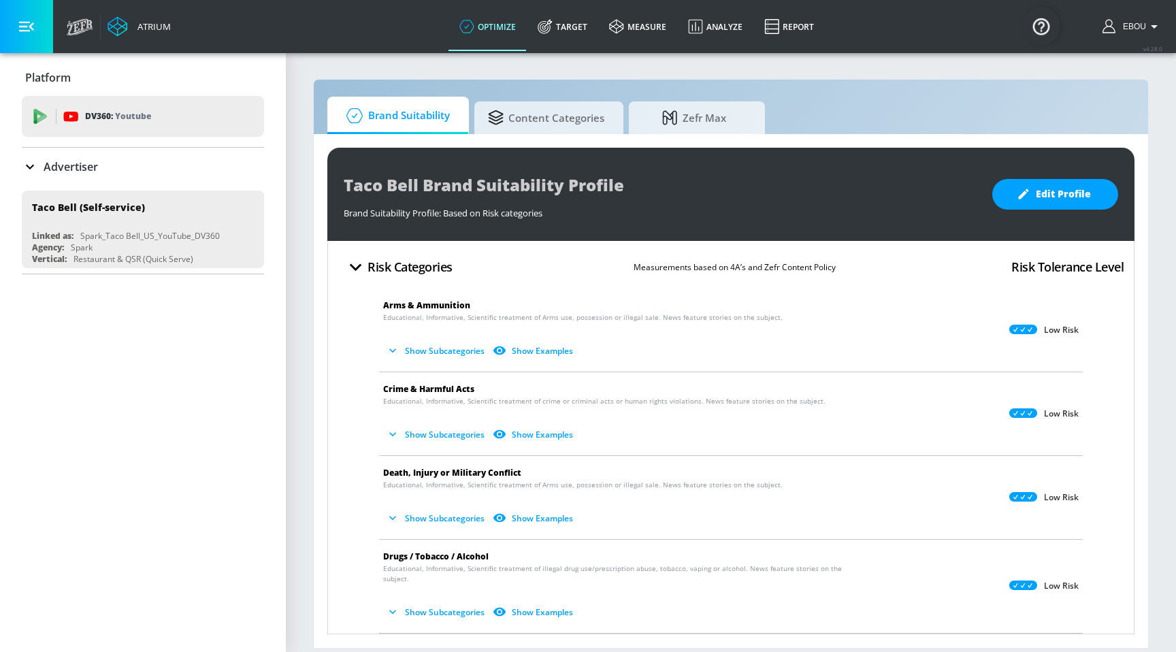
click at [360, 270] on icon "button" at bounding box center [356, 267] width 24 height 24
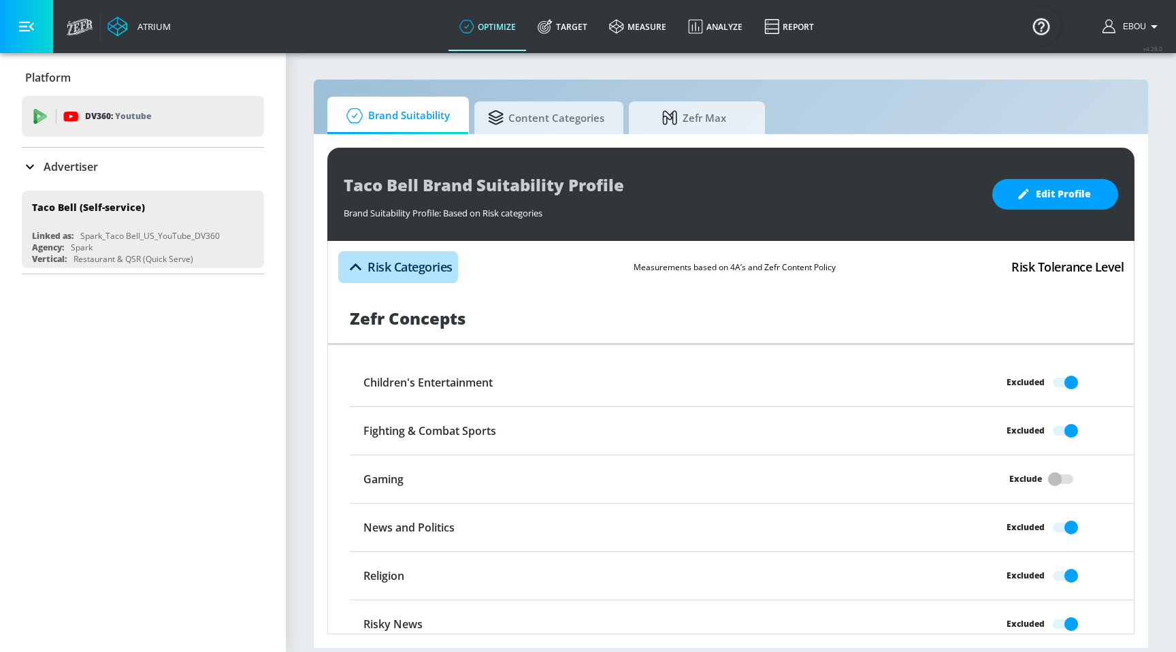
click at [364, 272] on icon "button" at bounding box center [356, 267] width 24 height 24
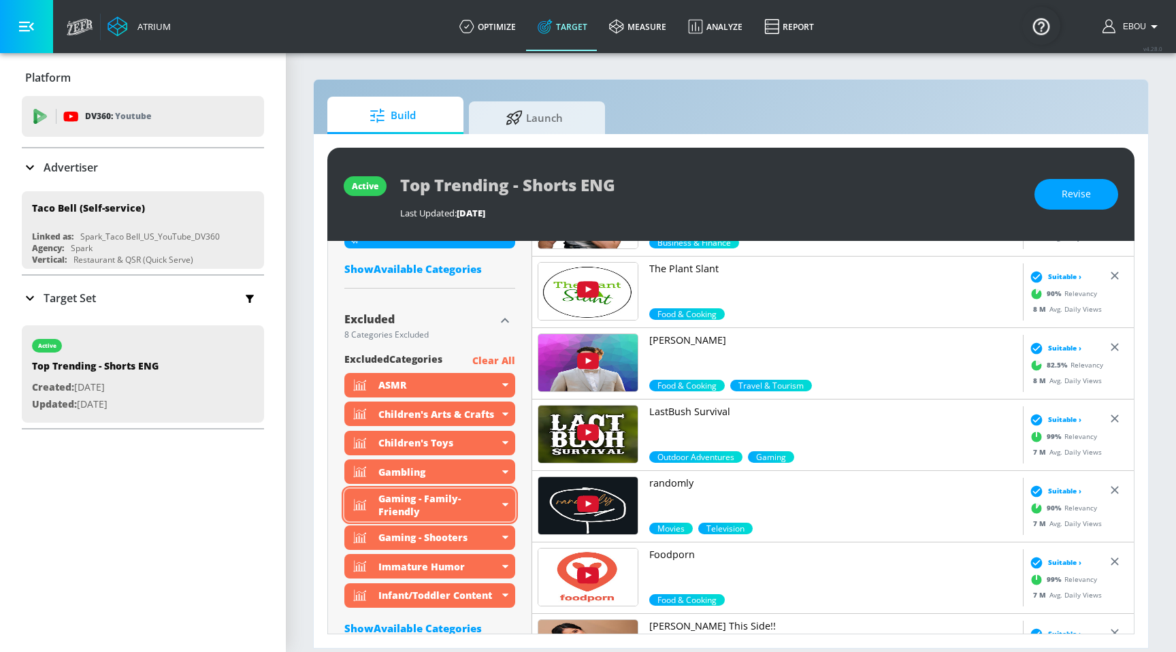
scroll to position [1002, 0]
